Goal: Navigation & Orientation: Find specific page/section

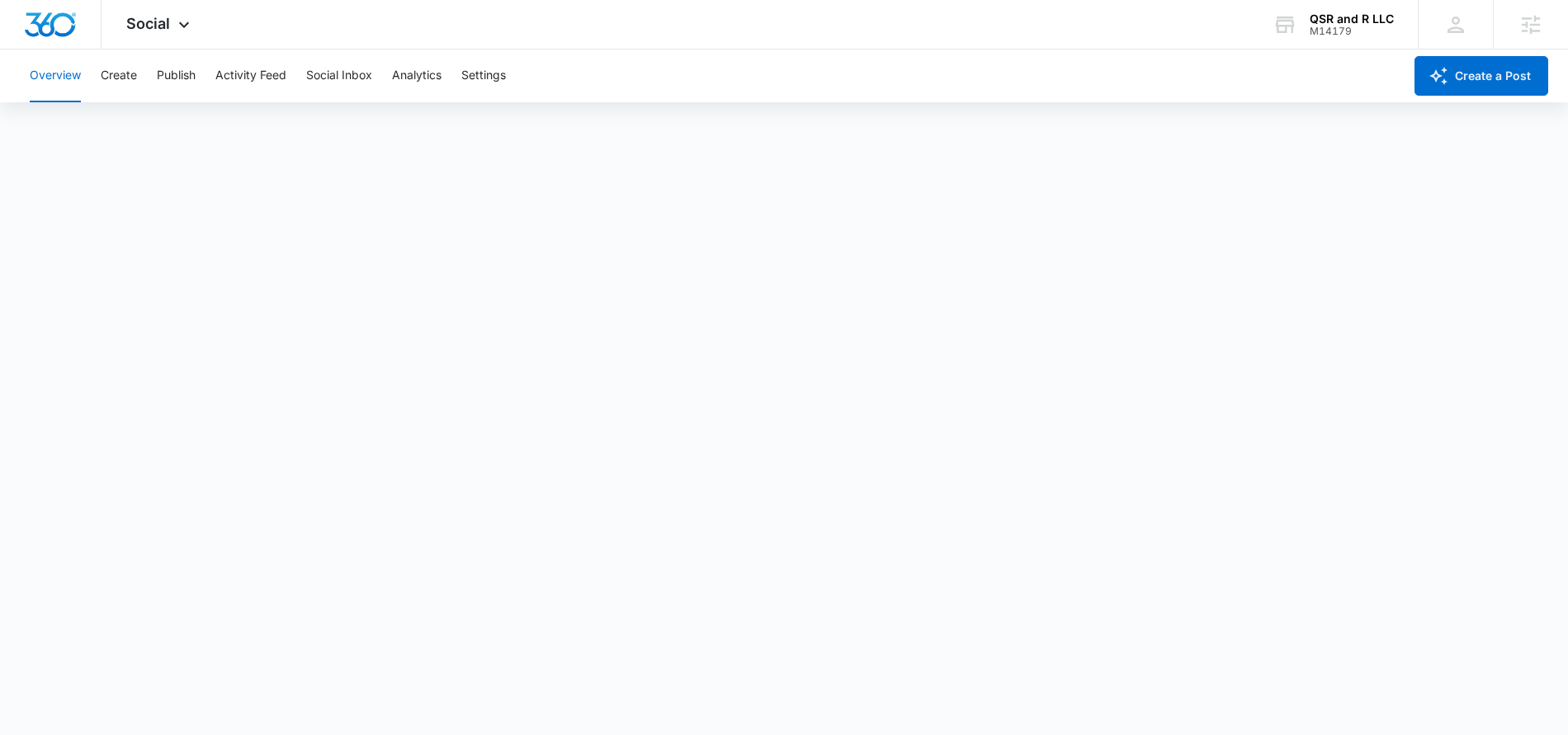
click at [137, 72] on div "Overview Create Publish Activity Feed Social Inbox Analytics Settings" at bounding box center [712, 76] width 1383 height 52
click at [133, 74] on button "Create" at bounding box center [118, 76] width 36 height 52
click at [191, 74] on button "Publish" at bounding box center [176, 76] width 39 height 52
click at [118, 82] on button "Create" at bounding box center [118, 76] width 36 height 52
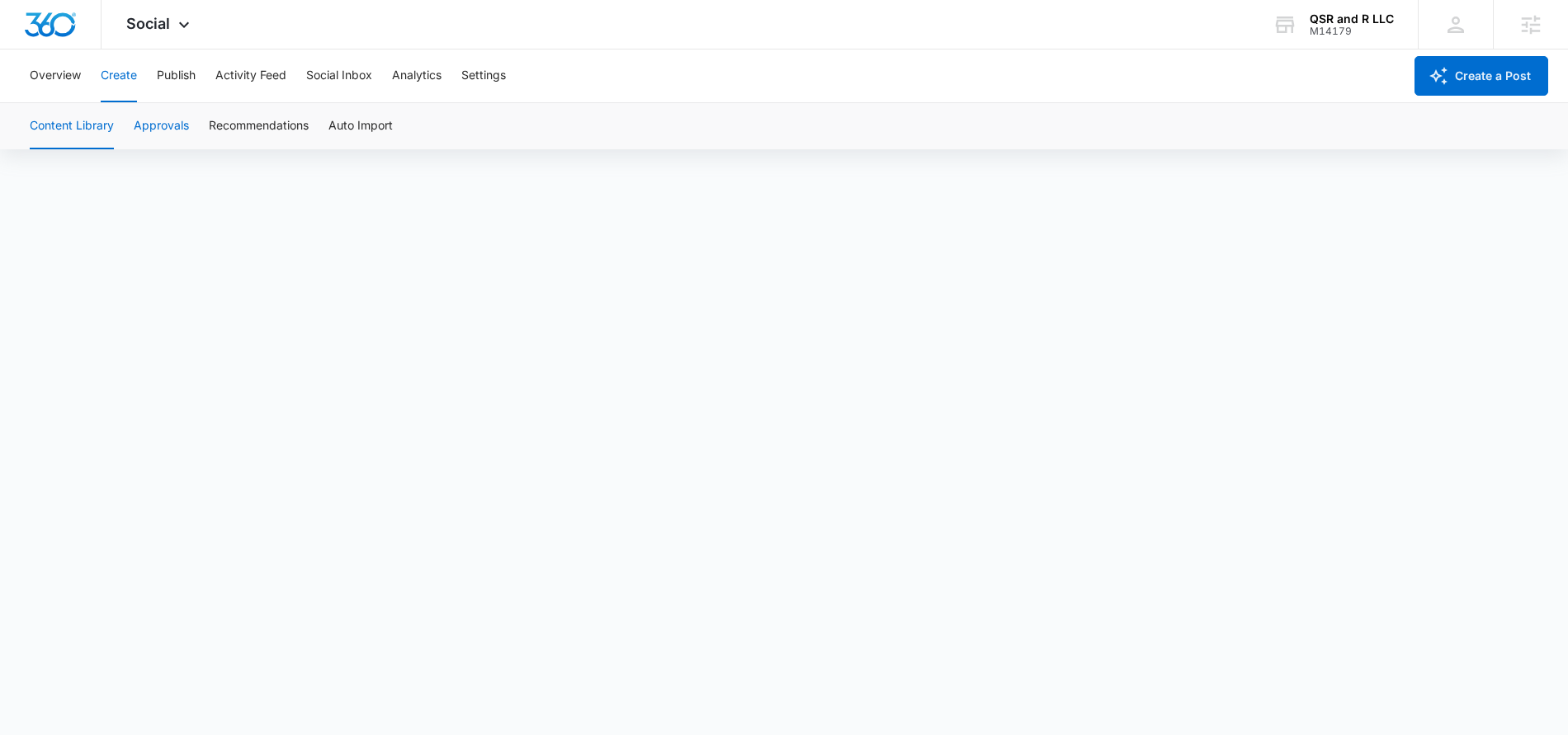
click at [154, 126] on button "Approvals" at bounding box center [161, 126] width 55 height 46
